Goal: Task Accomplishment & Management: Manage account settings

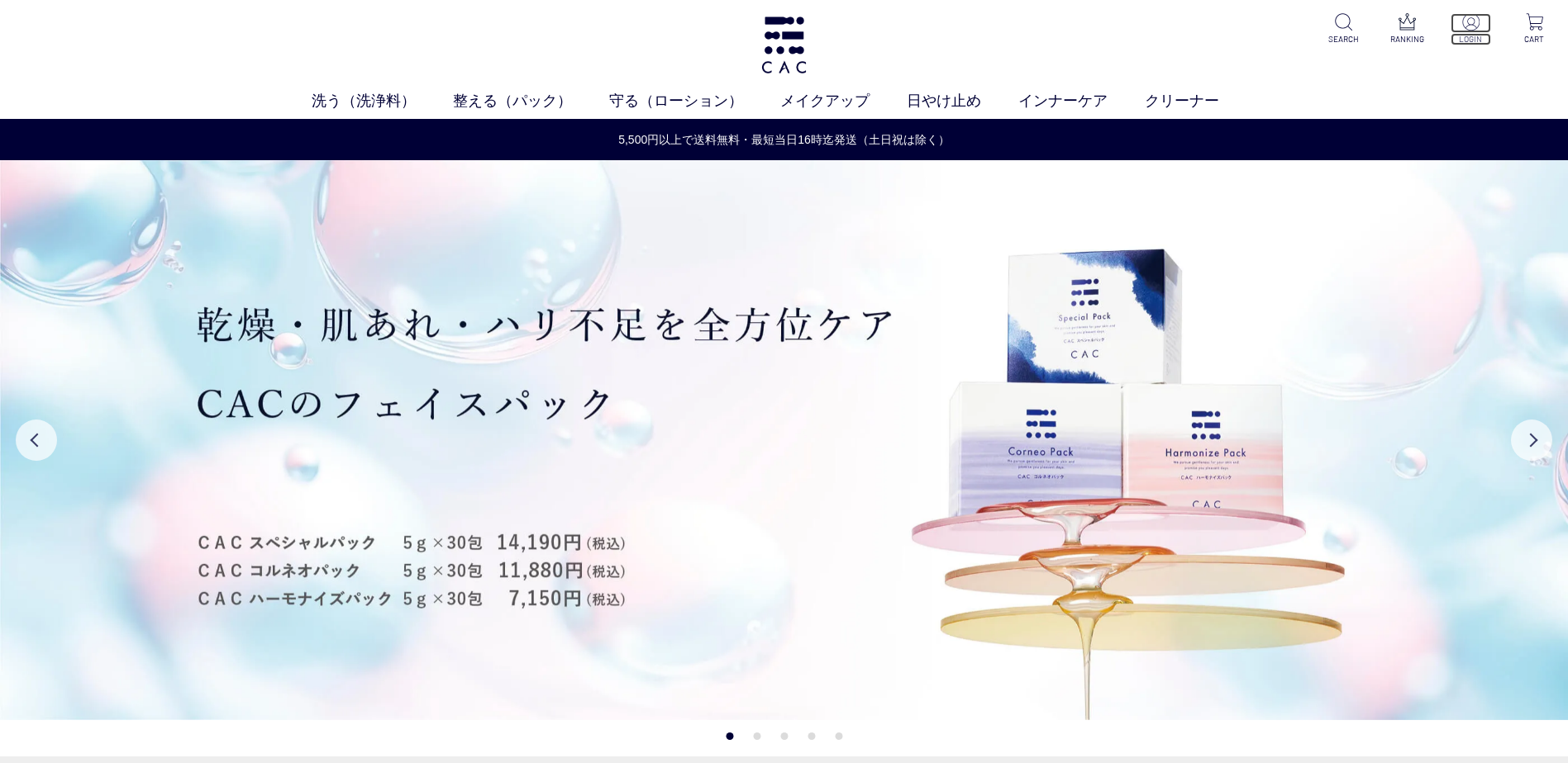
click at [1479, 31] on p at bounding box center [1470, 22] width 40 height 20
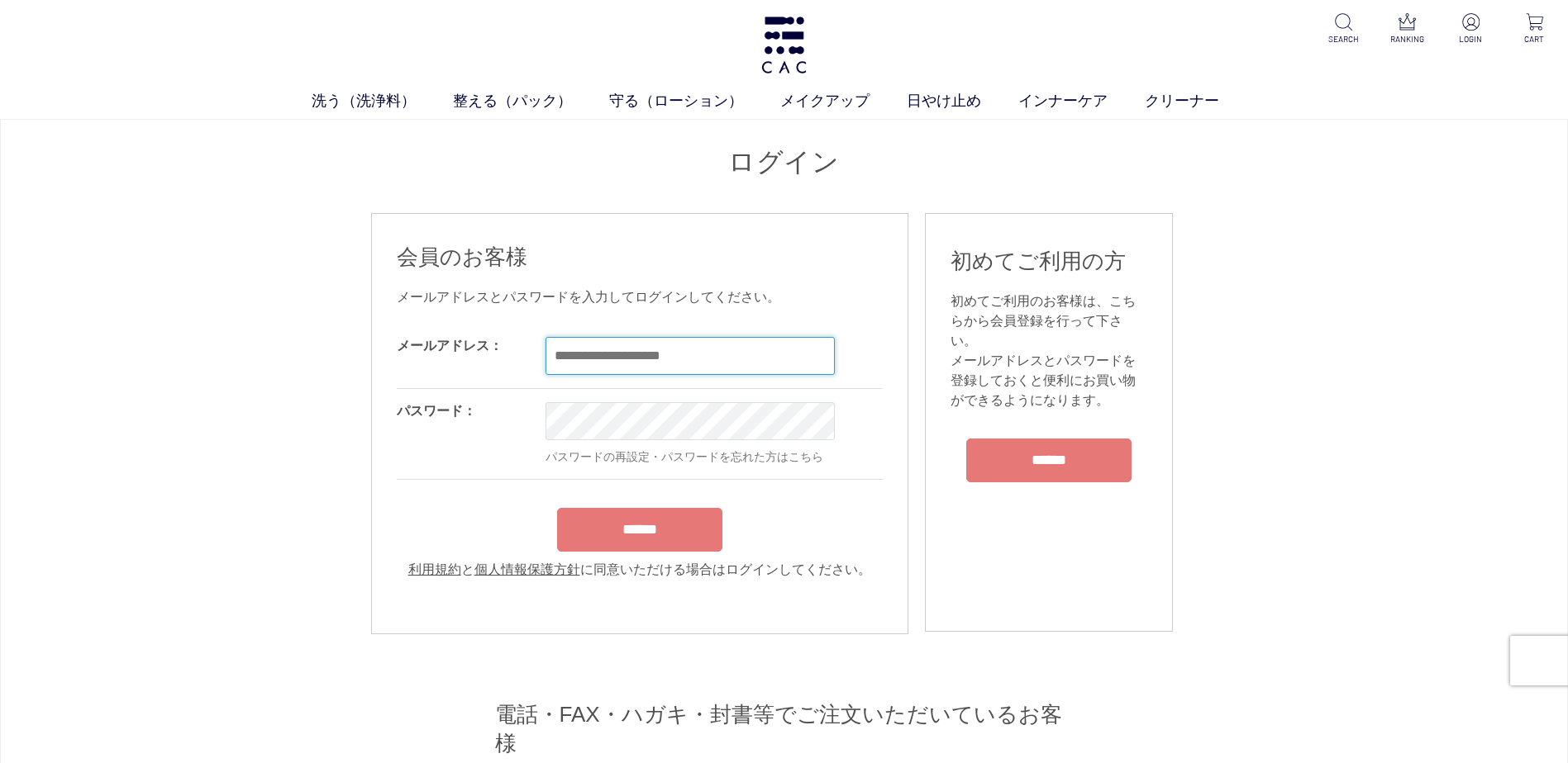
type input "**********"
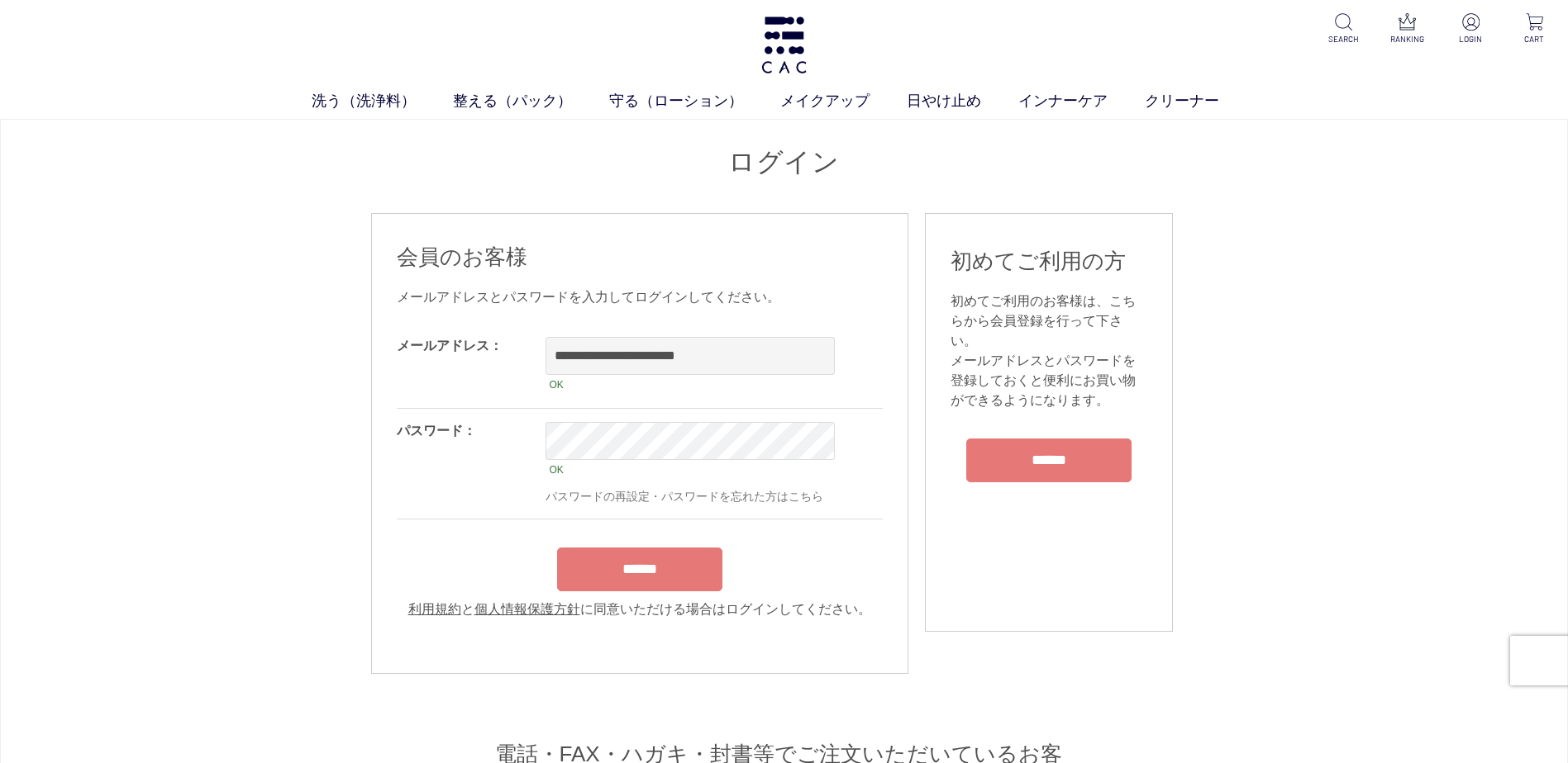
click at [635, 531] on form "**********" at bounding box center [640, 471] width 486 height 296
click at [624, 565] on input "******" at bounding box center [640, 569] width 165 height 44
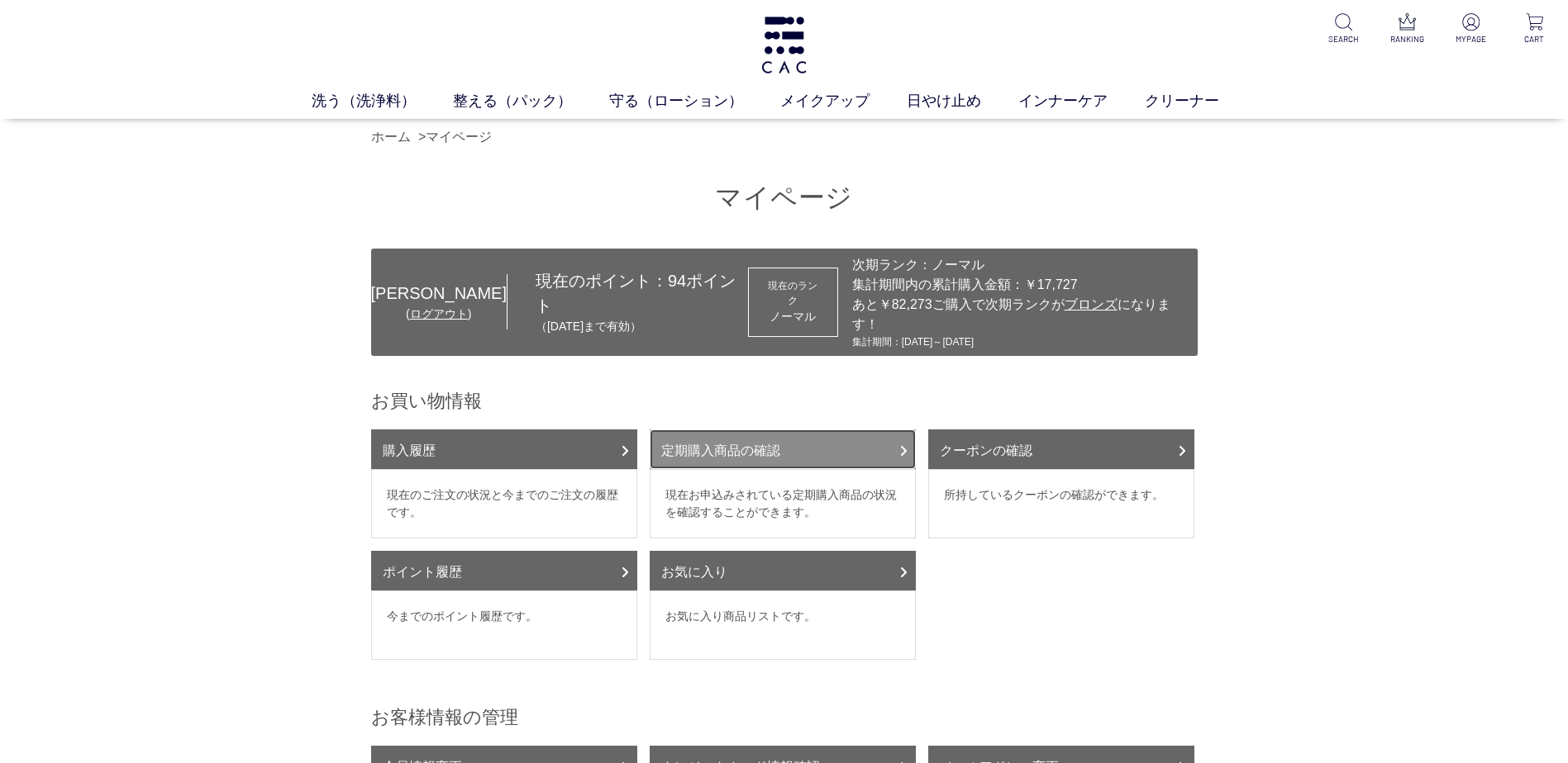
click at [723, 435] on link "定期購入商品の確認" at bounding box center [783, 449] width 266 height 39
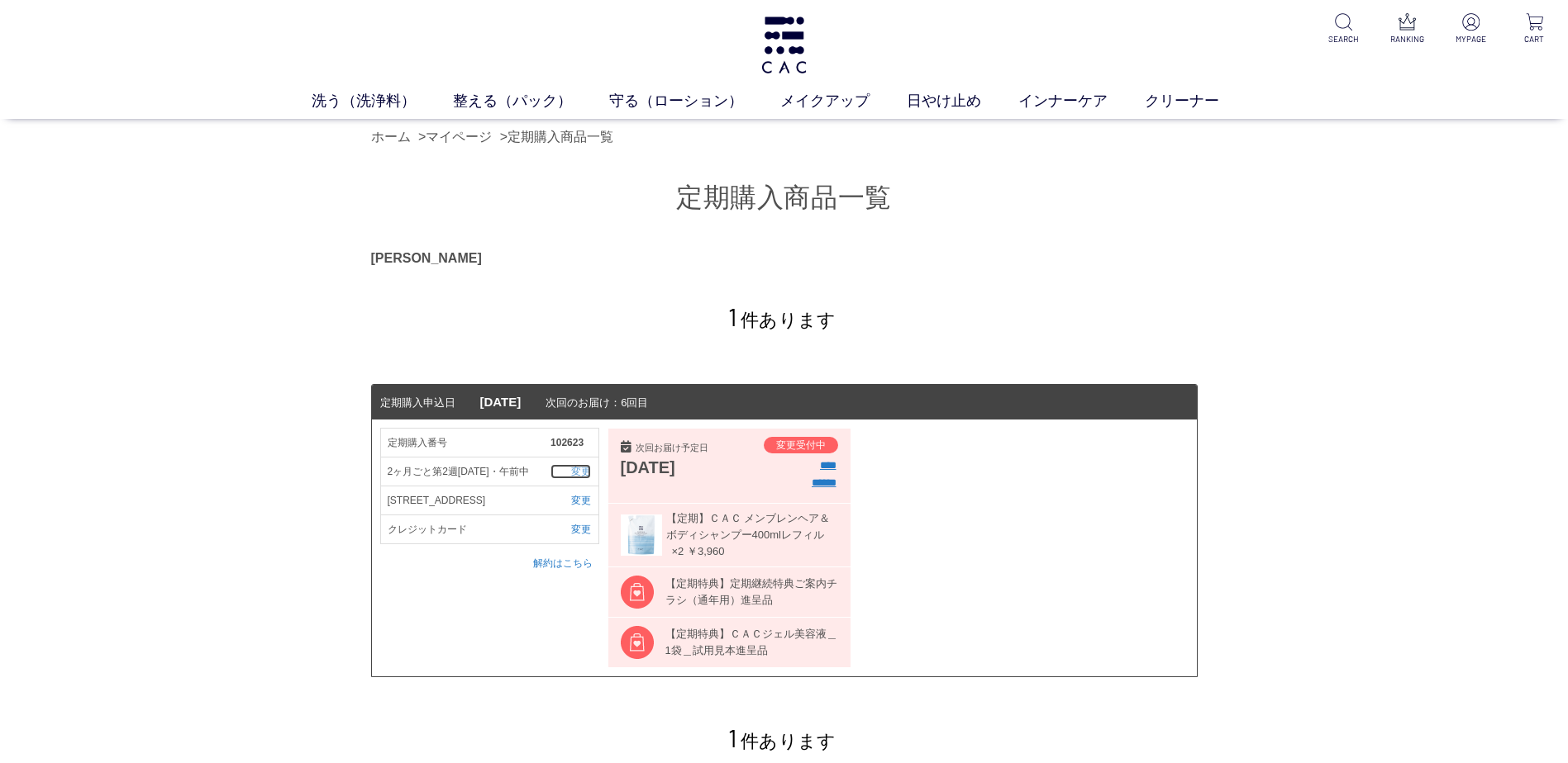
click at [579, 473] on link "変更" at bounding box center [570, 471] width 40 height 15
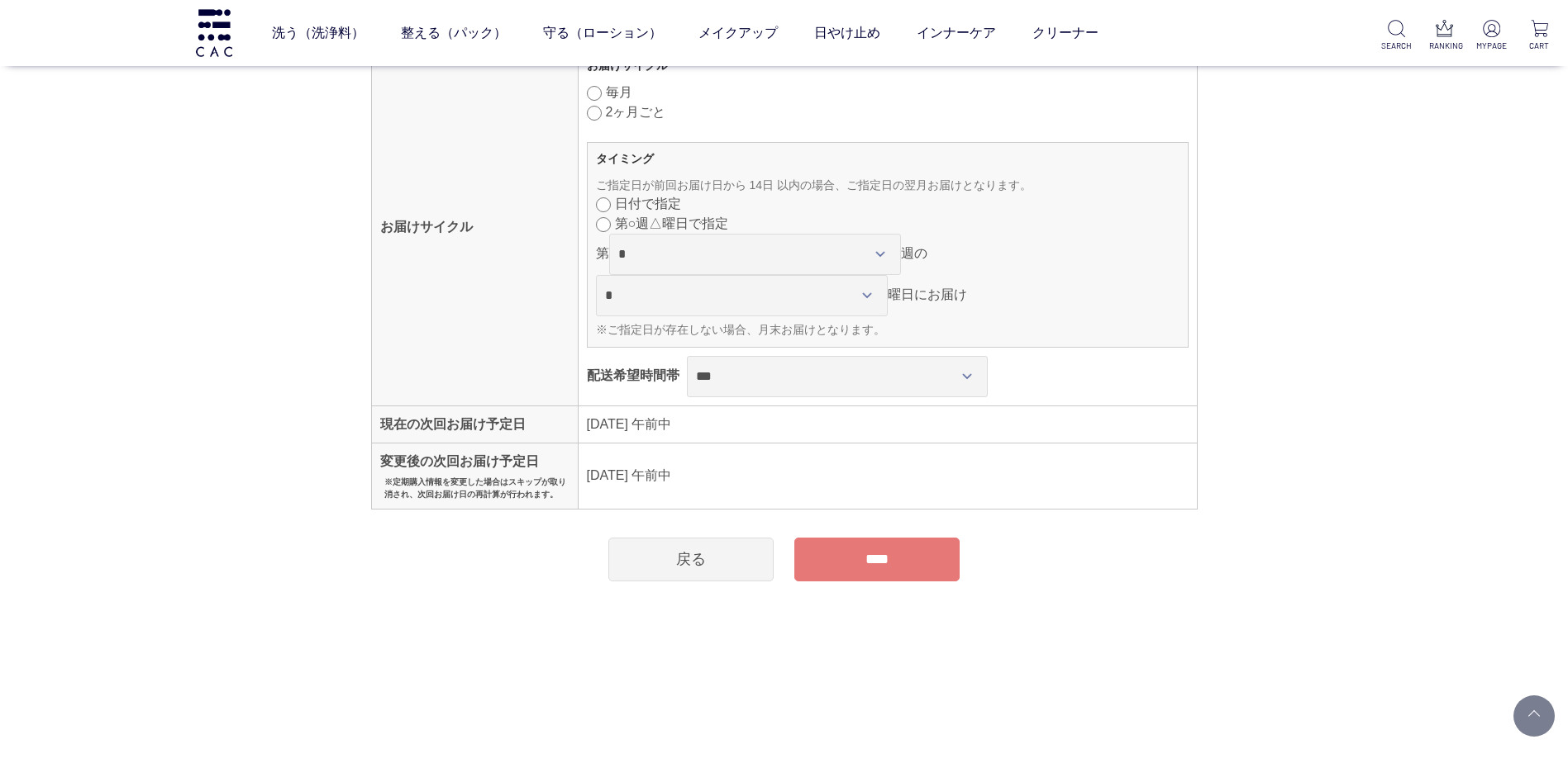
scroll to position [118, 0]
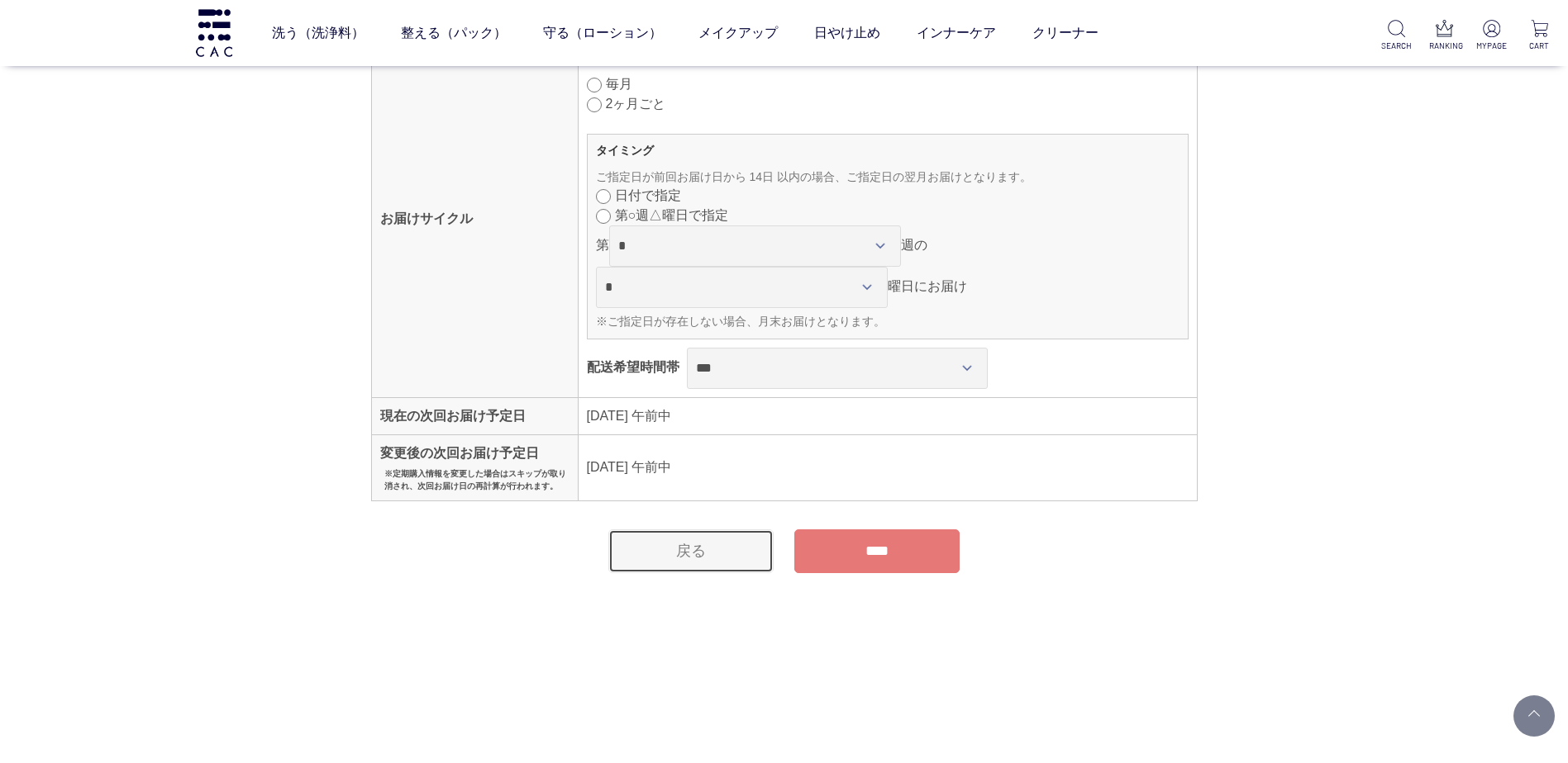
click at [706, 562] on link "戻る" at bounding box center [690, 551] width 165 height 44
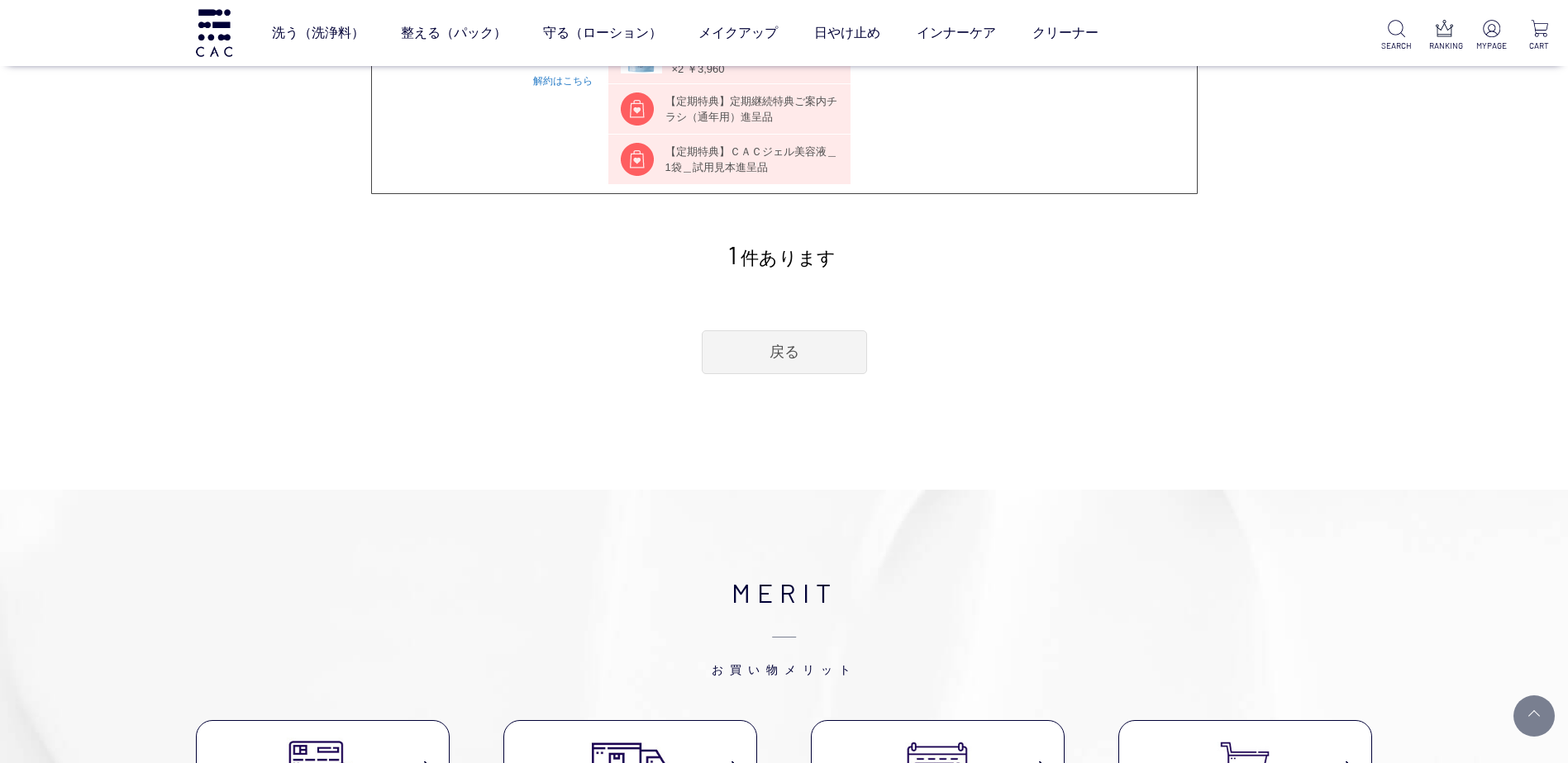
scroll to position [366, 0]
click at [739, 358] on link "戻る" at bounding box center [784, 349] width 165 height 44
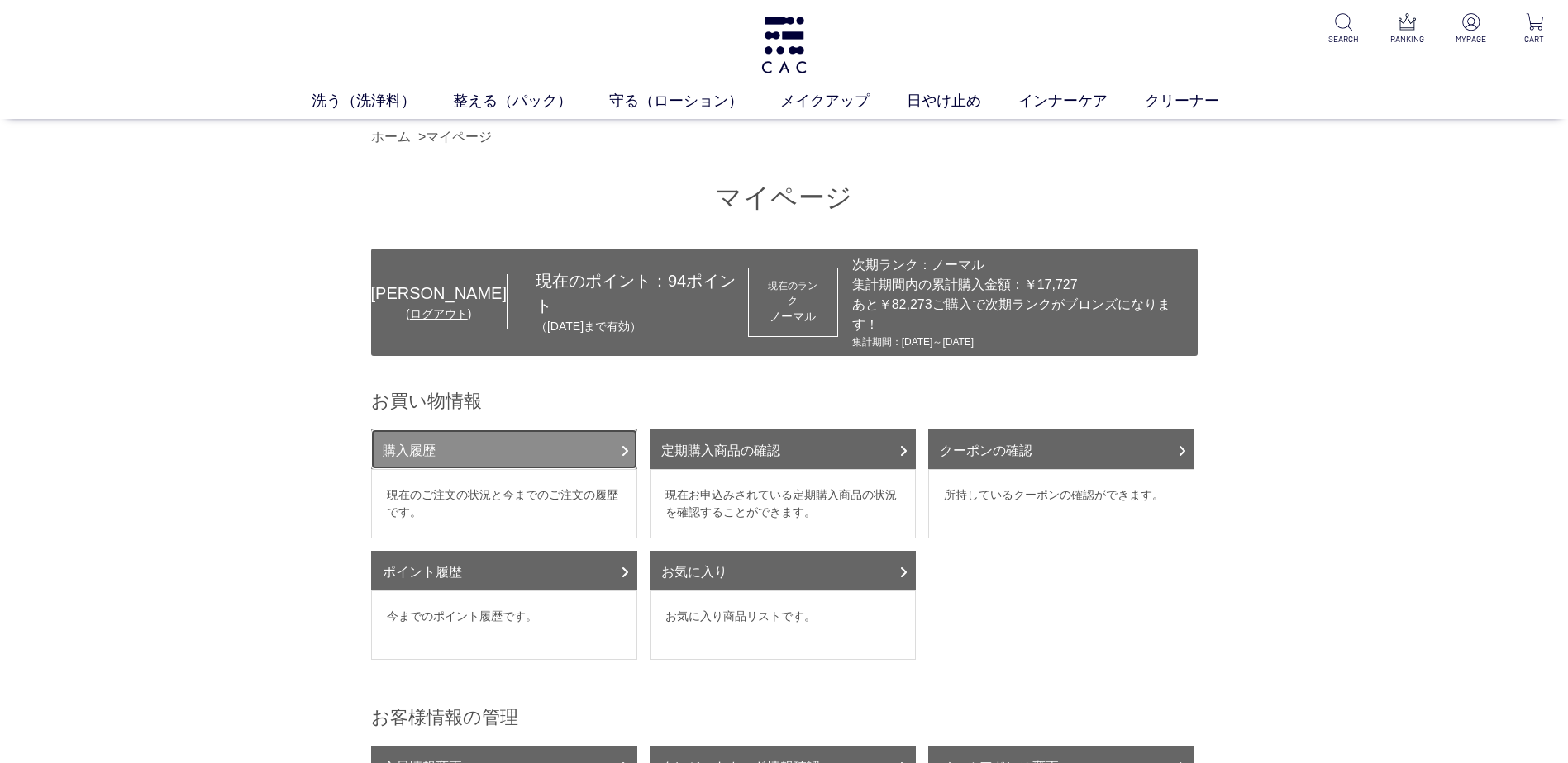
click at [562, 434] on link "購入履歴" at bounding box center [504, 449] width 266 height 39
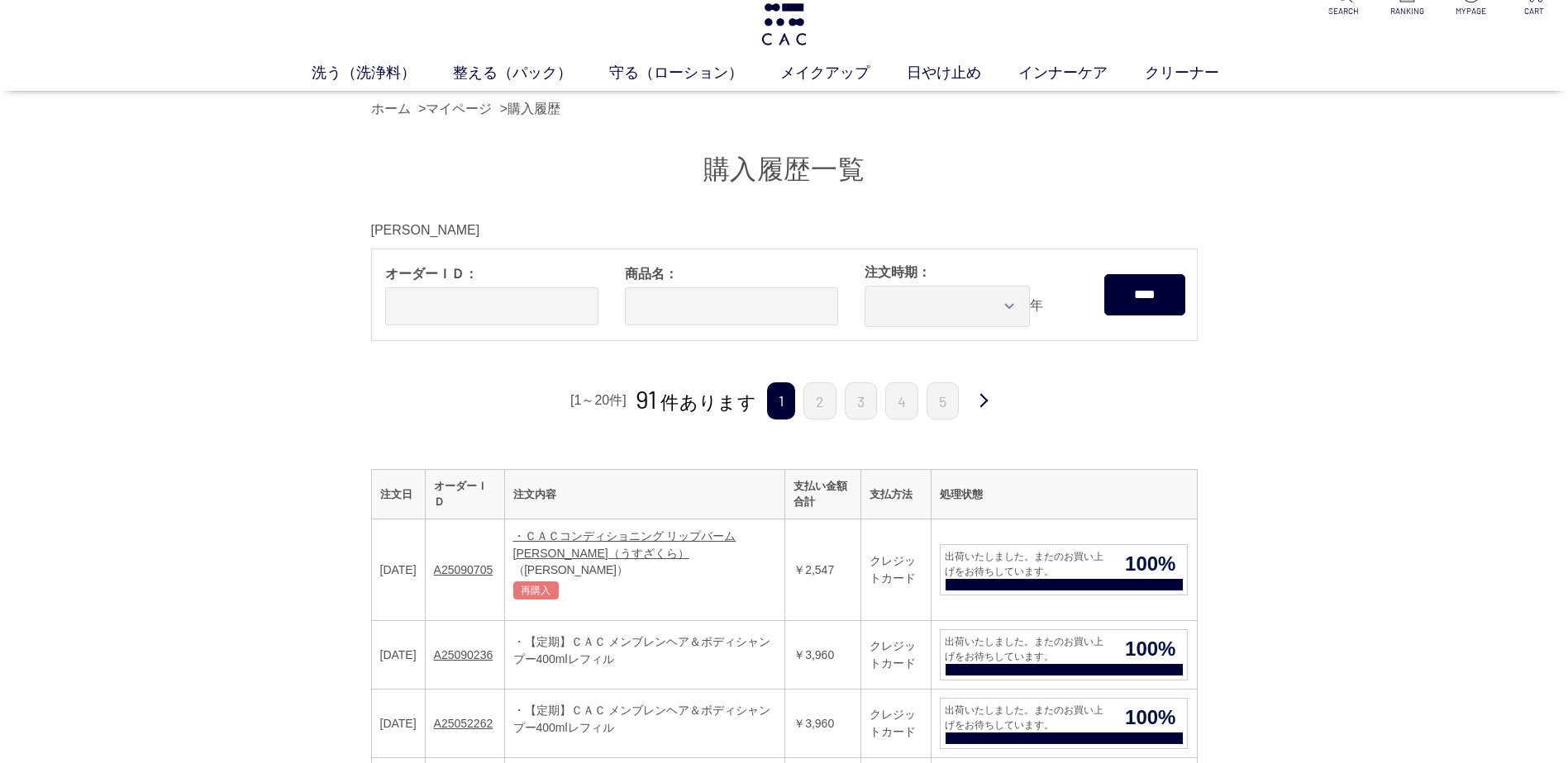
scroll to position [33, 0]
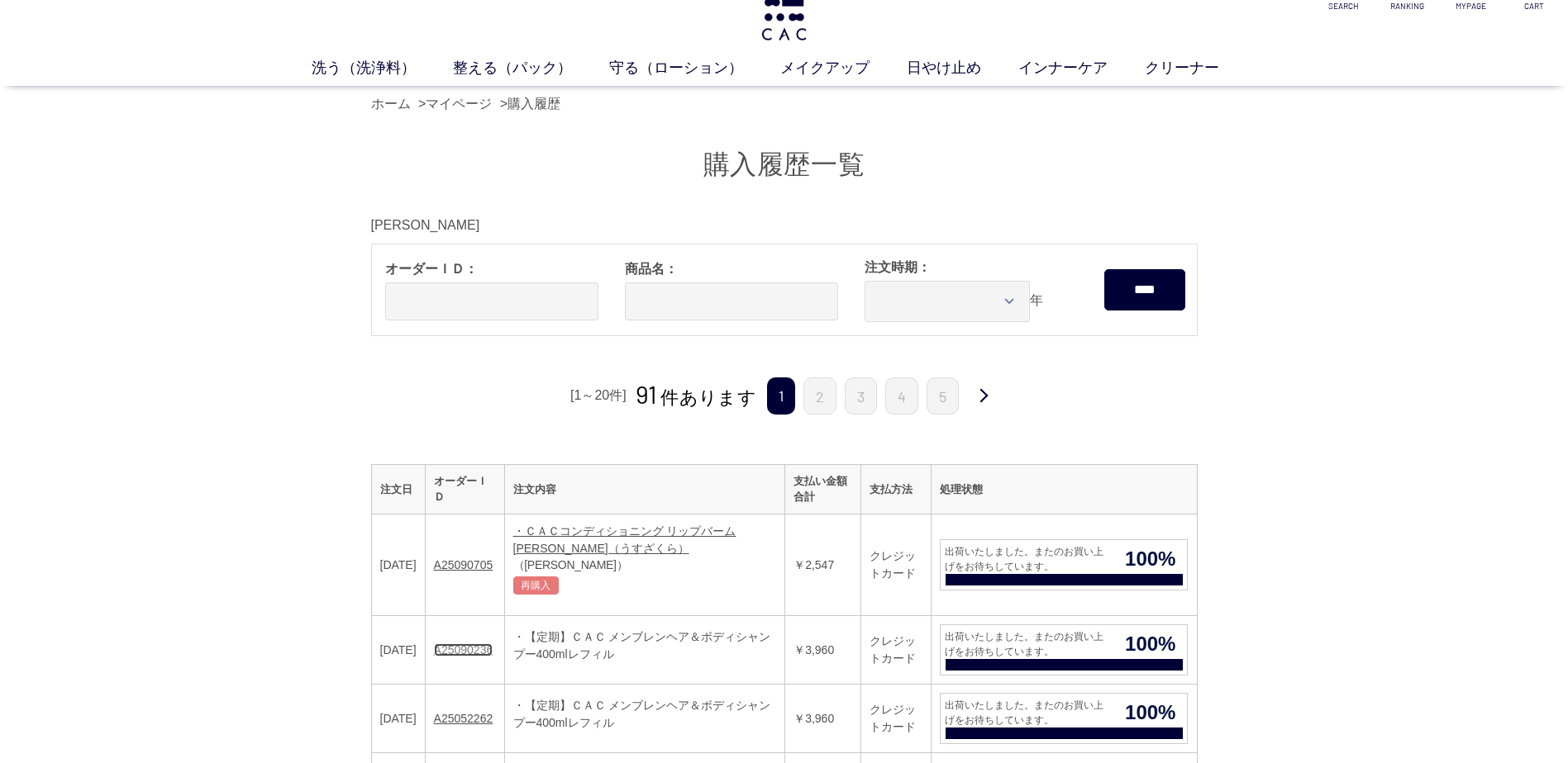
click at [494, 652] on link "A25090236" at bounding box center [463, 650] width 59 height 13
click at [672, 535] on link "・ＣＡＣコンディショニング リップバーム 薄桜（うすざくら）" at bounding box center [625, 540] width 223 height 31
click at [474, 561] on link "A25090705" at bounding box center [463, 565] width 59 height 13
click at [486, 652] on link "A25090236" at bounding box center [463, 650] width 59 height 13
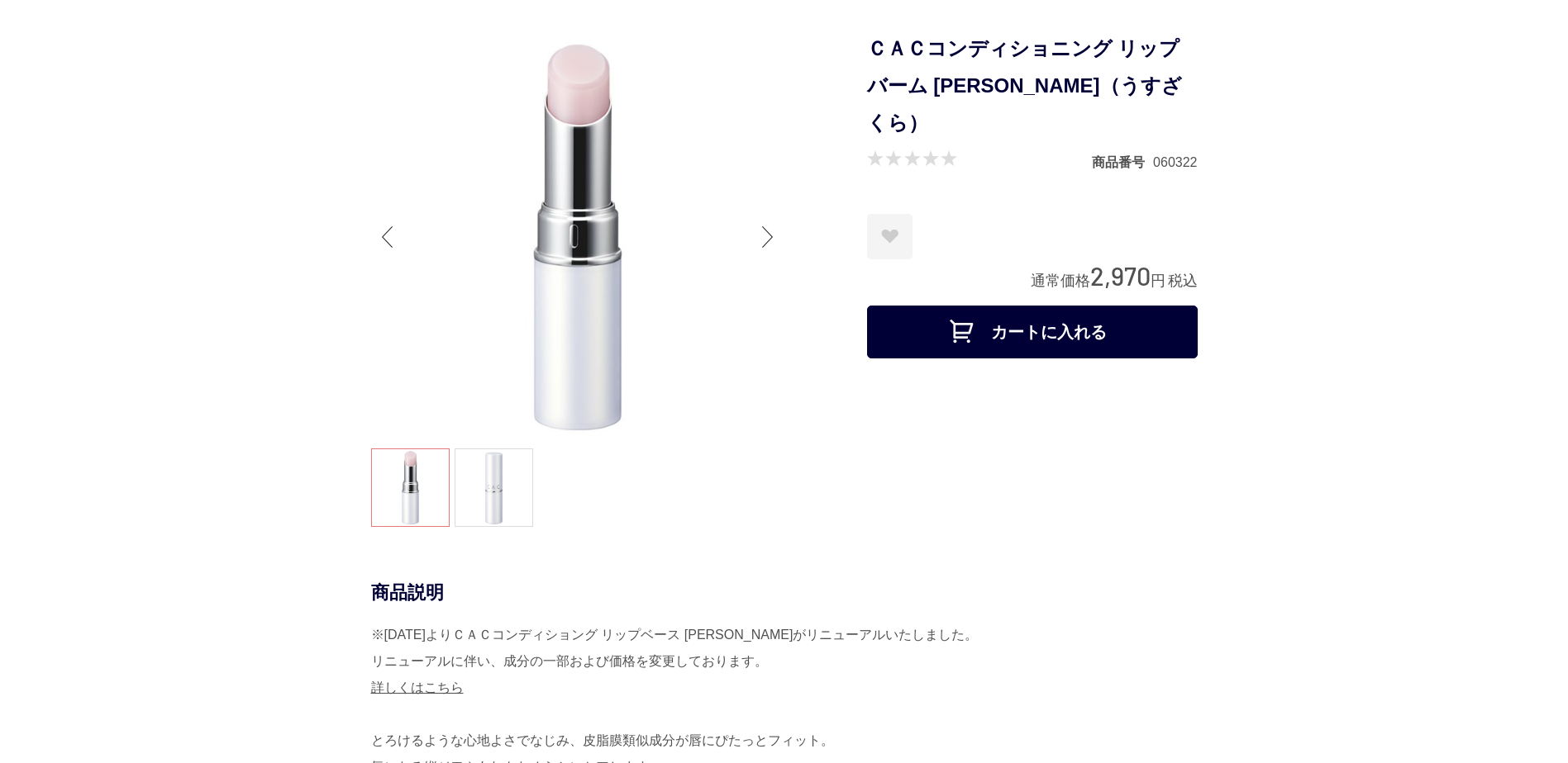
scroll to position [8, 0]
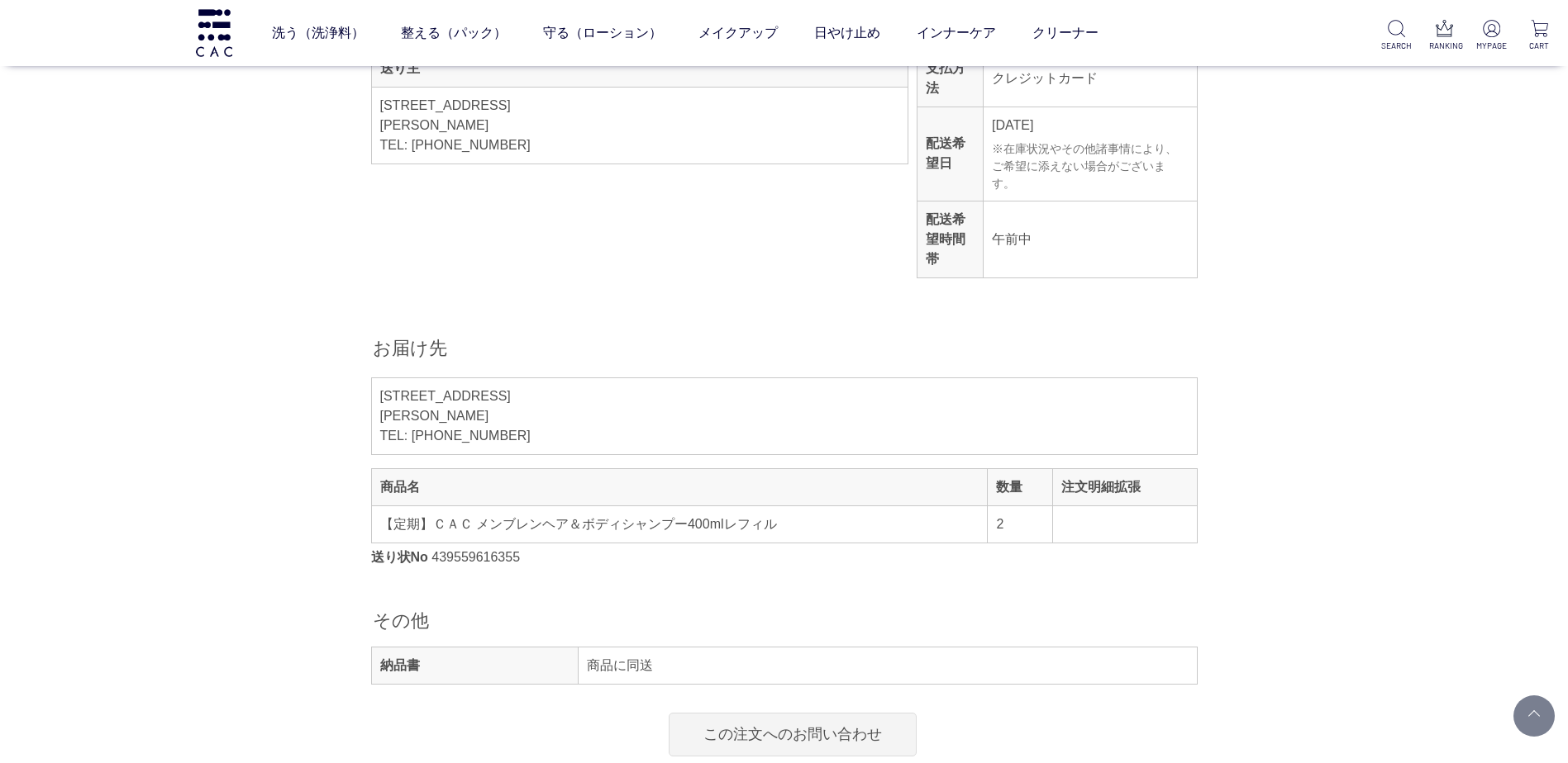
scroll to position [627, 0]
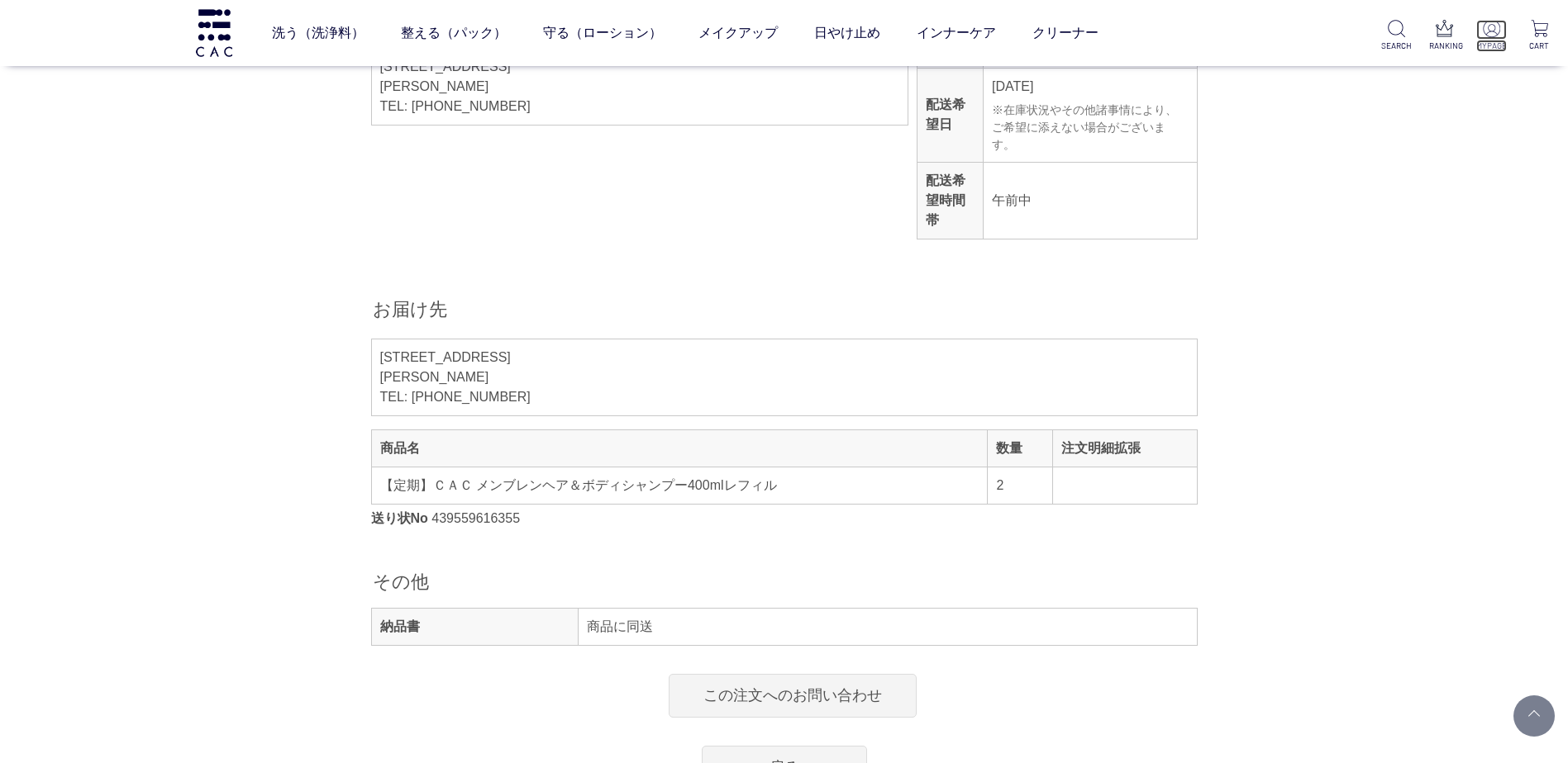
click at [1492, 39] on p "MYPAGE" at bounding box center [1492, 45] width 31 height 12
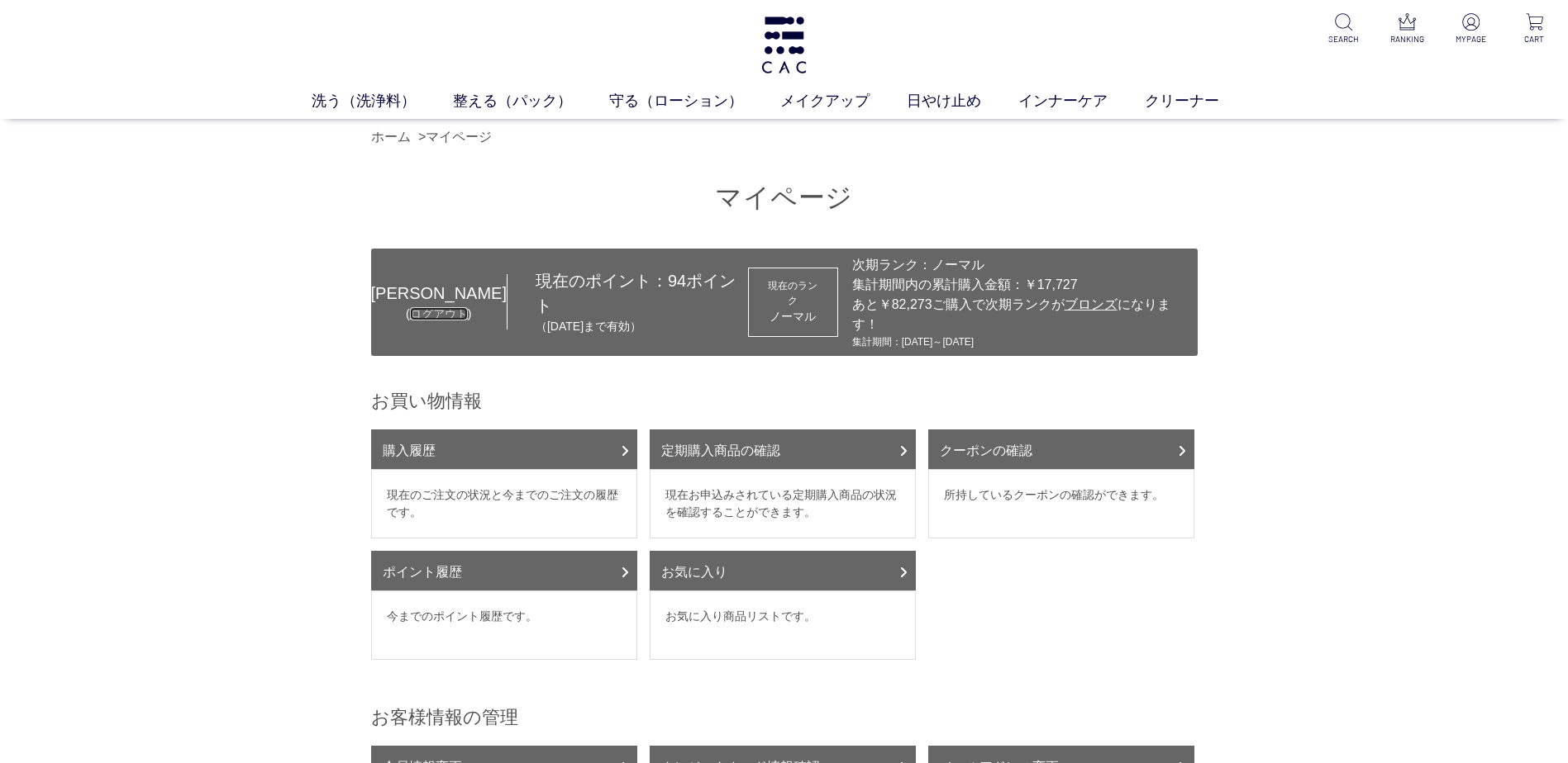
click at [419, 307] on link "ログアウト" at bounding box center [438, 313] width 58 height 13
